Goal: Understand process/instructions

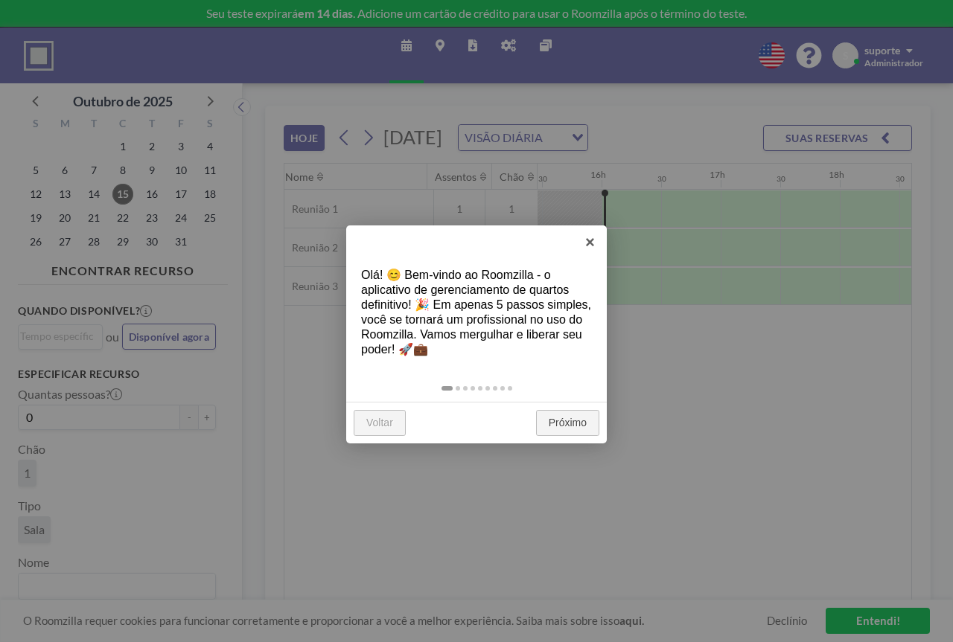
scroll to position [0, 1846]
click at [569, 421] on font "Próximo" at bounding box center [568, 423] width 38 height 12
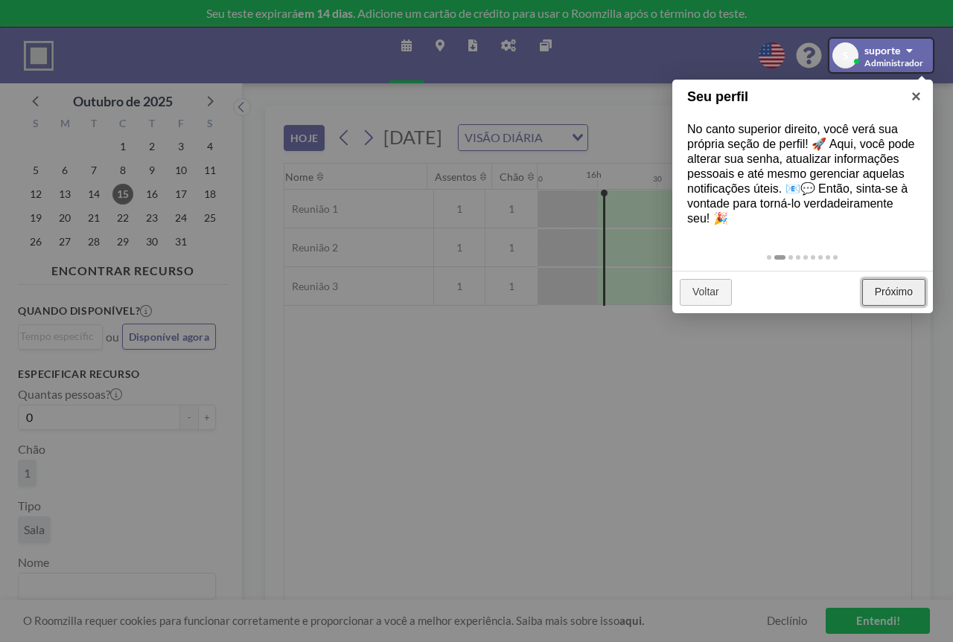
click at [898, 287] on font "Próximo" at bounding box center [894, 292] width 38 height 12
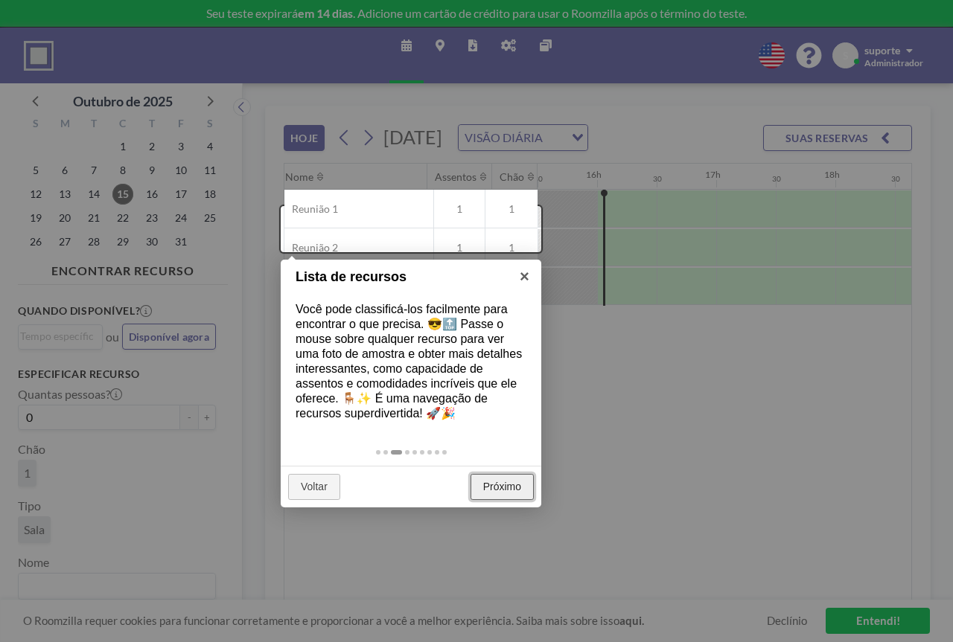
click at [500, 485] on font "Próximo" at bounding box center [502, 487] width 38 height 12
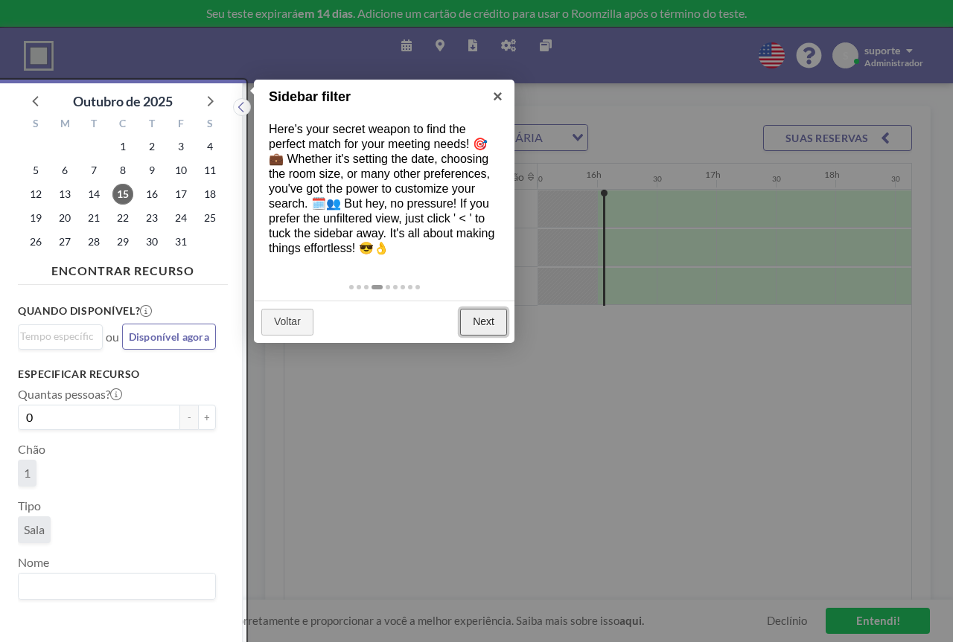
scroll to position [4, 0]
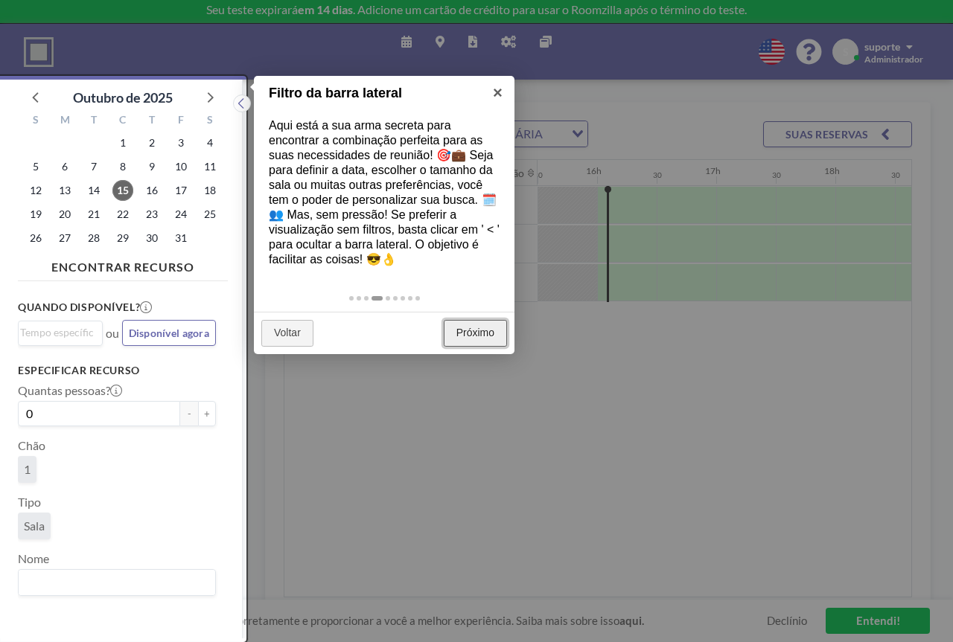
click at [464, 336] on font "Próximo" at bounding box center [475, 333] width 38 height 12
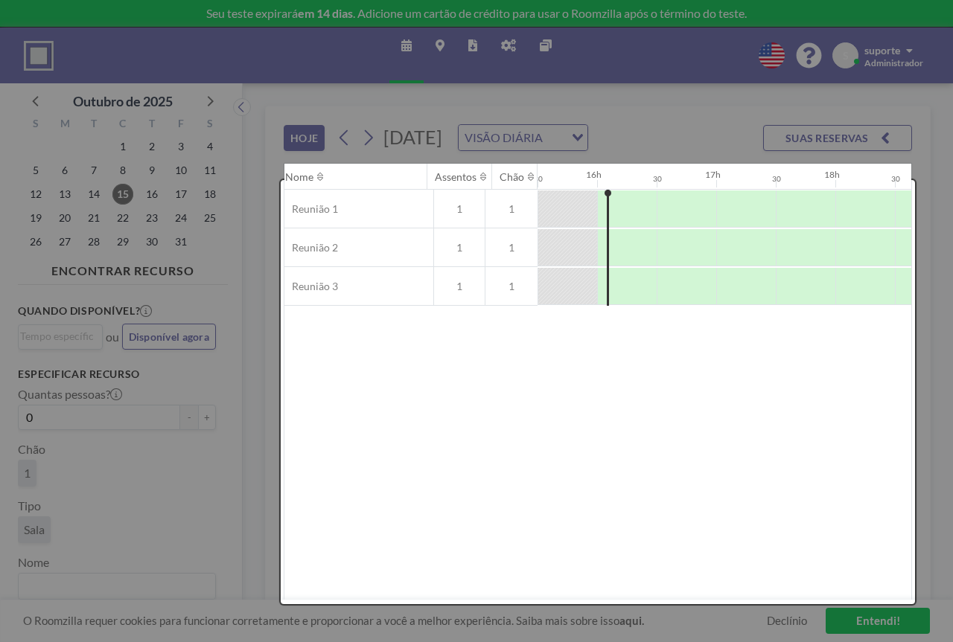
scroll to position [0, 0]
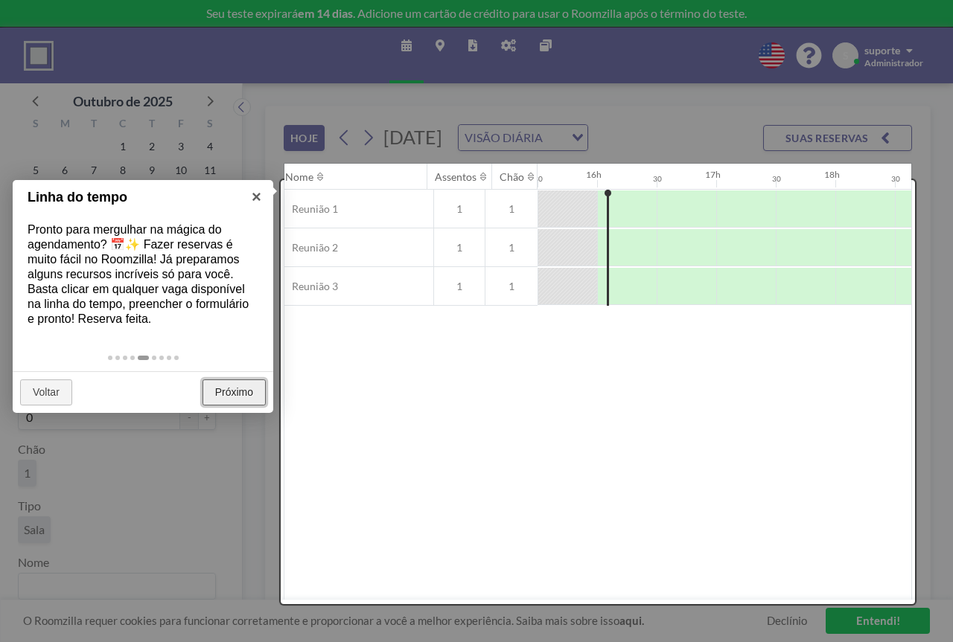
click at [249, 397] on font "Próximo" at bounding box center [234, 392] width 38 height 12
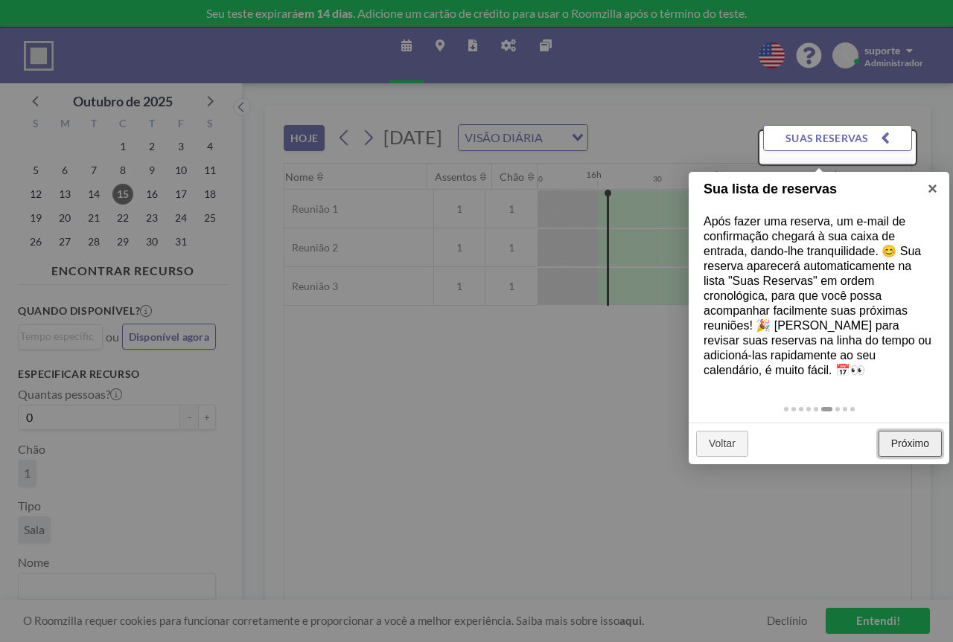
click at [912, 438] on font "Próximo" at bounding box center [910, 444] width 38 height 12
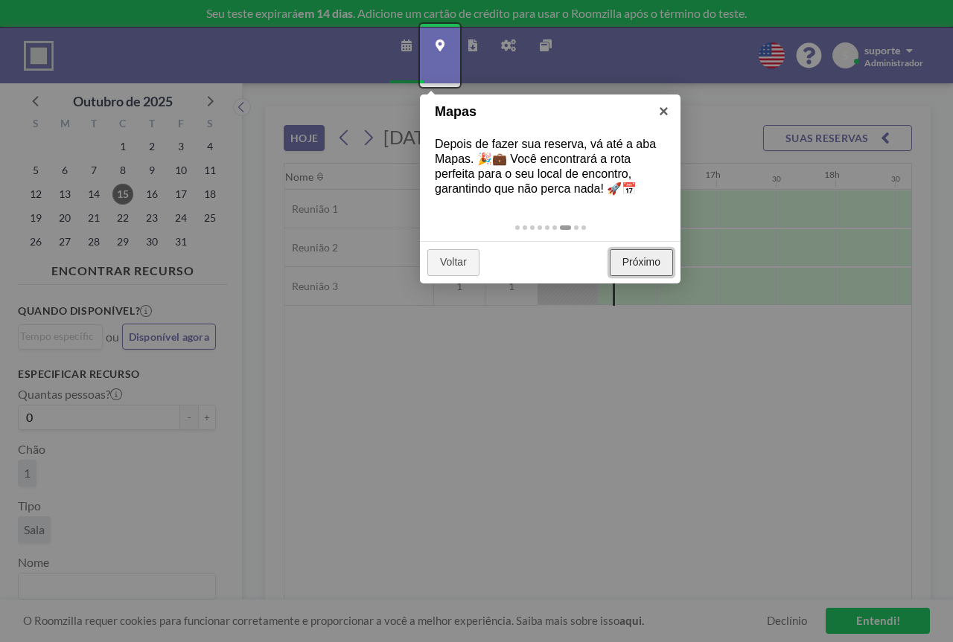
click at [635, 257] on font "Próximo" at bounding box center [641, 262] width 38 height 12
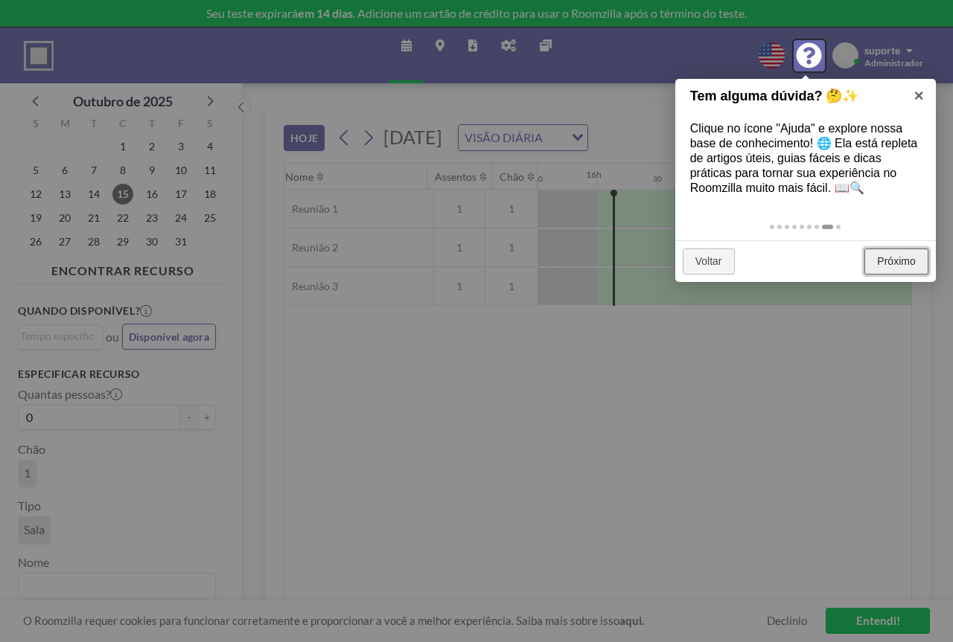
click at [899, 265] on font "Próximo" at bounding box center [896, 261] width 38 height 12
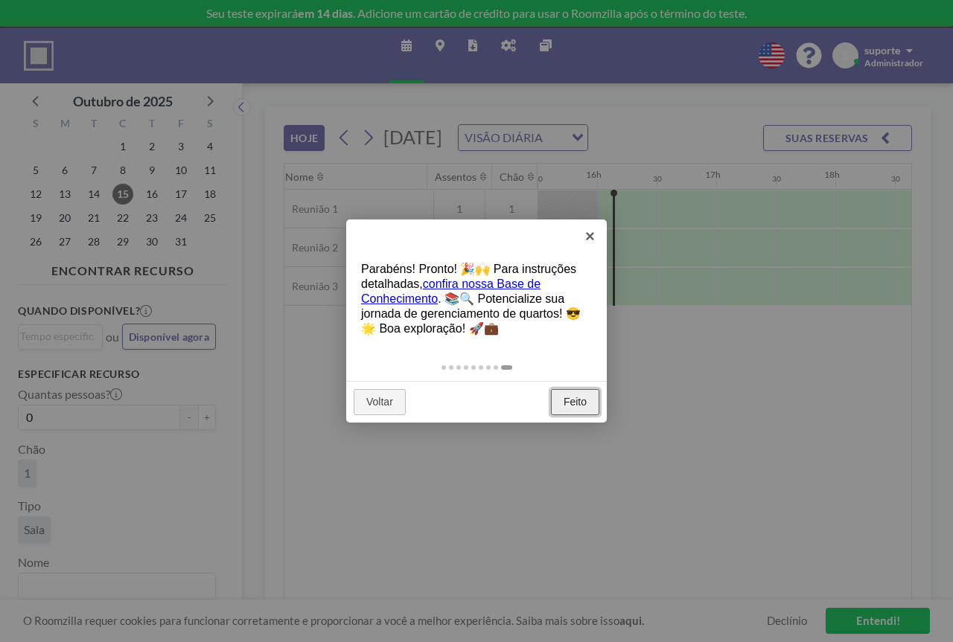
click at [575, 396] on font "Feito" at bounding box center [574, 402] width 23 height 12
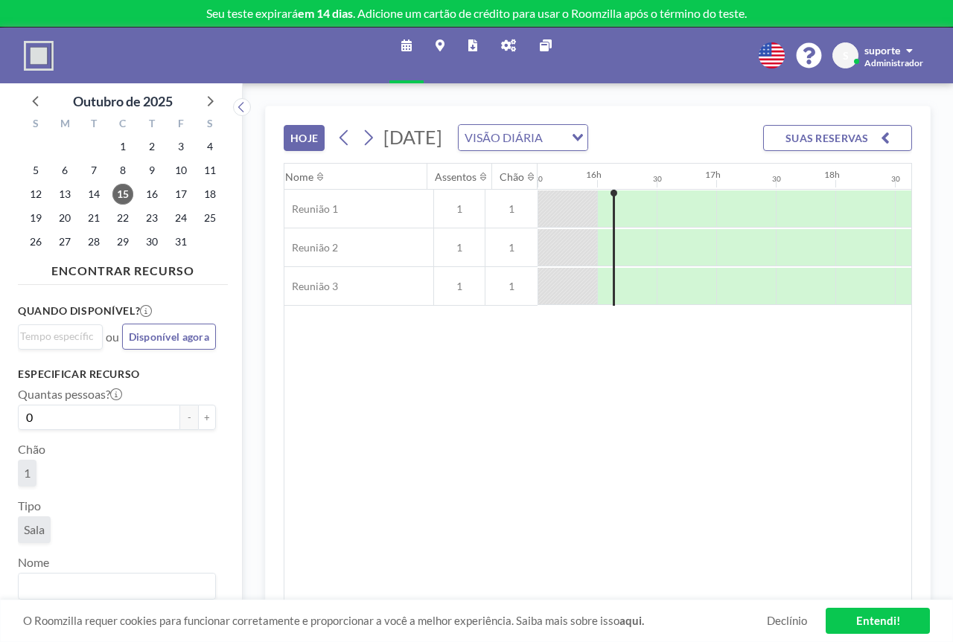
drag, startPoint x: 613, startPoint y: 215, endPoint x: 598, endPoint y: 212, distance: 14.5
click at [790, 620] on font "Declínio" at bounding box center [787, 620] width 40 height 13
